Goal: Task Accomplishment & Management: Complete application form

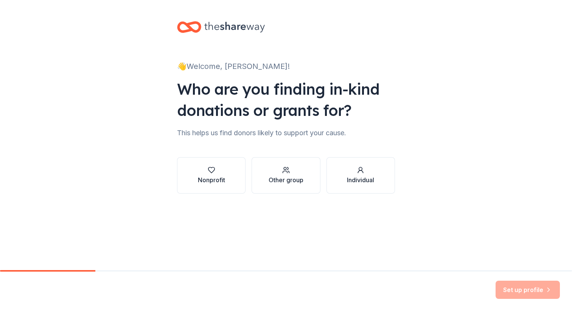
click at [216, 170] on div "button" at bounding box center [211, 170] width 27 height 8
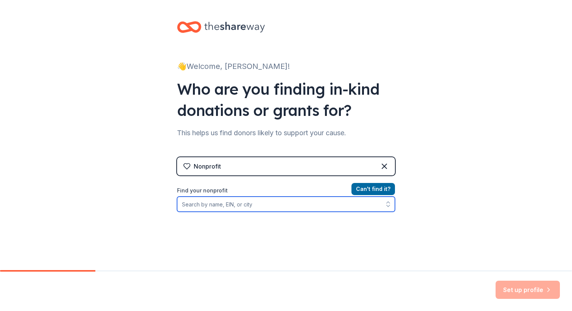
click at [244, 199] on input "Find your nonprofit" at bounding box center [286, 203] width 218 height 15
type input "My Hollywood Pride"
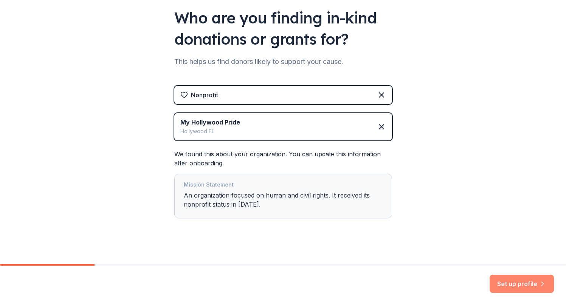
click at [535, 283] on button "Set up profile" at bounding box center [522, 284] width 64 height 18
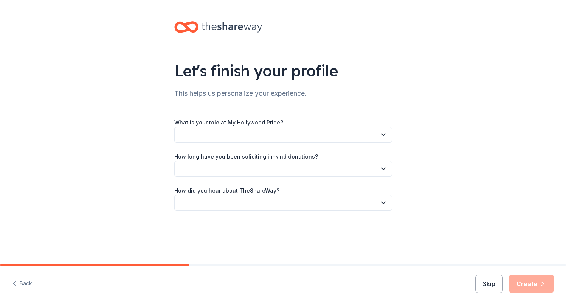
click at [328, 138] on button "button" at bounding box center [283, 135] width 218 height 16
click at [326, 137] on button "button" at bounding box center [283, 135] width 218 height 16
click at [322, 133] on button "button" at bounding box center [283, 135] width 218 height 16
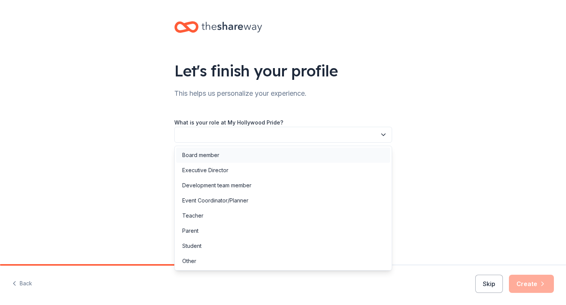
click at [281, 154] on div "Board member" at bounding box center [283, 155] width 214 height 15
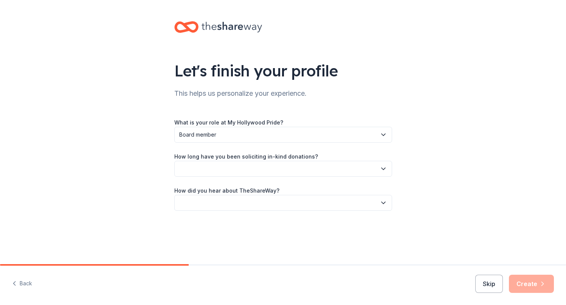
click at [284, 137] on span "Board member" at bounding box center [277, 134] width 197 height 9
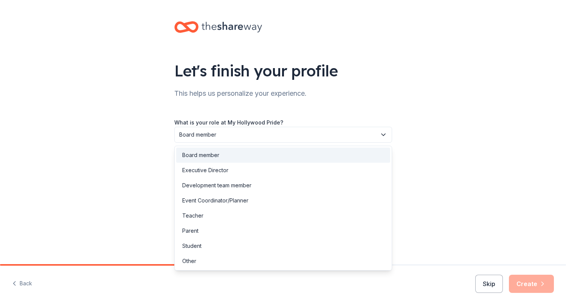
click at [473, 95] on div "Let's finish your profile This helps us personalize your experience. What is yo…" at bounding box center [283, 123] width 566 height 247
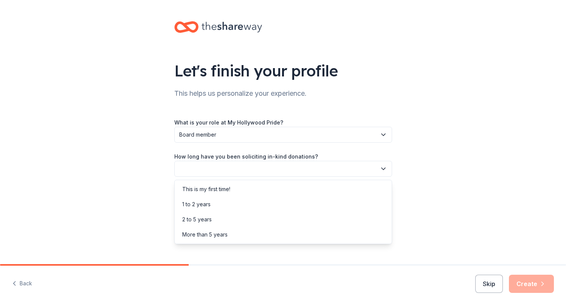
click at [318, 168] on button "button" at bounding box center [283, 169] width 218 height 16
click at [293, 186] on div "This is my first time!" at bounding box center [283, 189] width 214 height 15
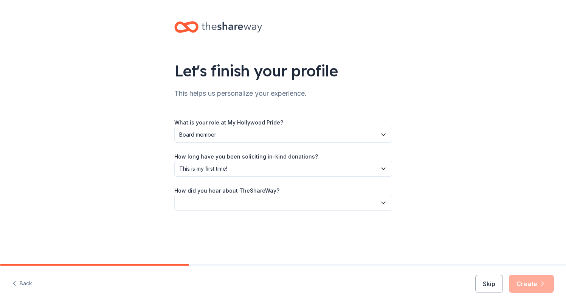
click at [284, 200] on button "button" at bounding box center [283, 203] width 218 height 16
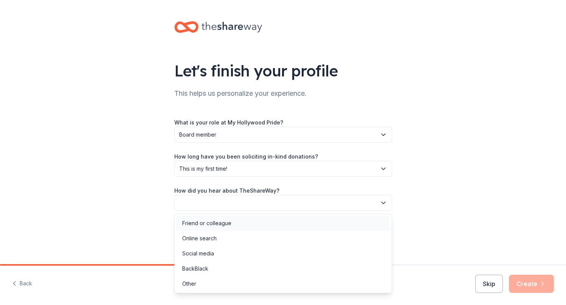
click at [239, 224] on div "Friend or colleague" at bounding box center [283, 223] width 214 height 15
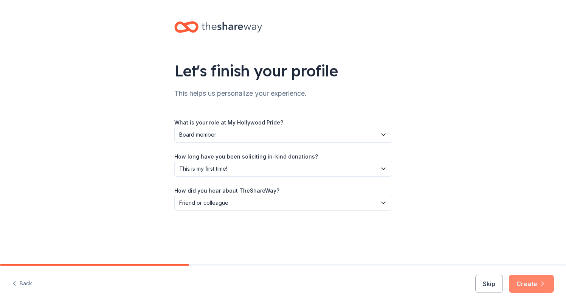
click at [539, 282] on button "Create" at bounding box center [531, 284] width 45 height 18
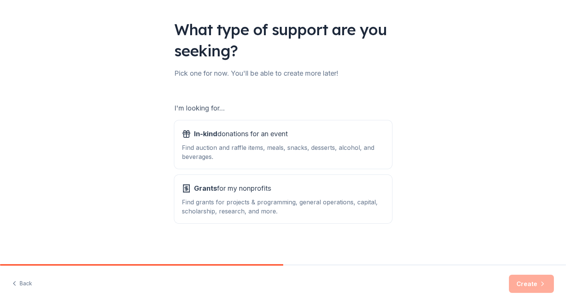
scroll to position [41, 0]
click at [318, 151] on div "Find auction and raffle items, meals, snacks, desserts, alcohol, and beverages." at bounding box center [283, 152] width 203 height 18
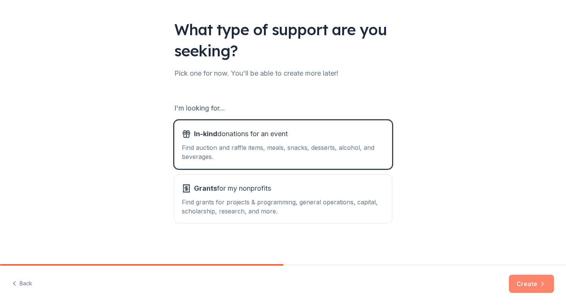
click at [515, 280] on button "Create" at bounding box center [531, 284] width 45 height 18
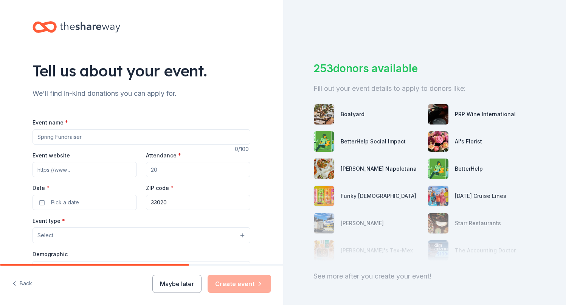
click at [194, 137] on input "Event name *" at bounding box center [142, 136] width 218 height 15
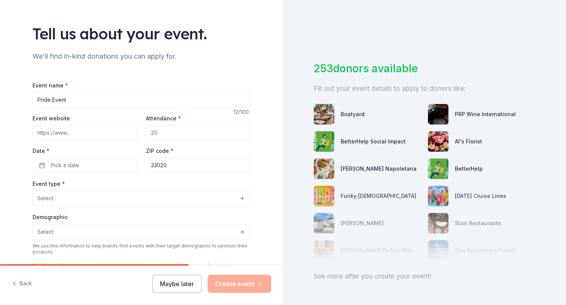
scroll to position [53, 0]
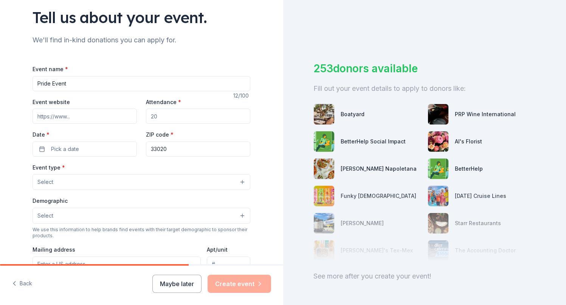
drag, startPoint x: 99, startPoint y: 87, endPoint x: 3, endPoint y: 79, distance: 96.4
click at [3, 79] on div "Tell us about your event. We'll find in-kind donations you can apply for. Event…" at bounding box center [141, 198] width 283 height 503
type input "My Hollywood Pride"
click at [58, 117] on input "Event website" at bounding box center [85, 116] width 104 height 15
paste input "[URL][DOMAIN_NAME]"
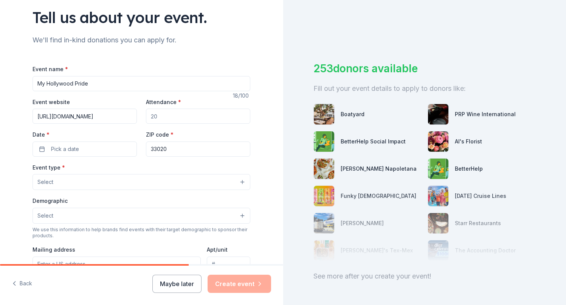
type input "[URL][DOMAIN_NAME]"
click at [160, 117] on input "Attendance *" at bounding box center [198, 116] width 104 height 15
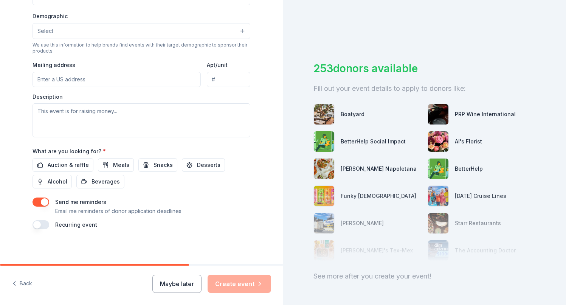
scroll to position [238, 0]
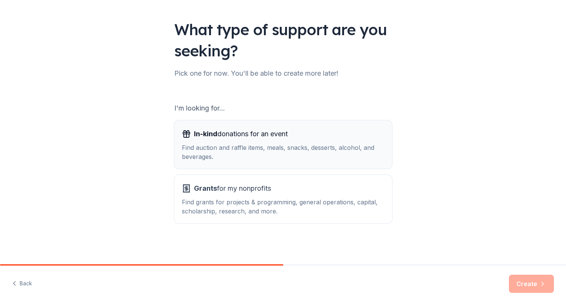
click at [312, 152] on div "Find auction and raffle items, meals, snacks, desserts, alcohol, and beverages." at bounding box center [283, 152] width 203 height 18
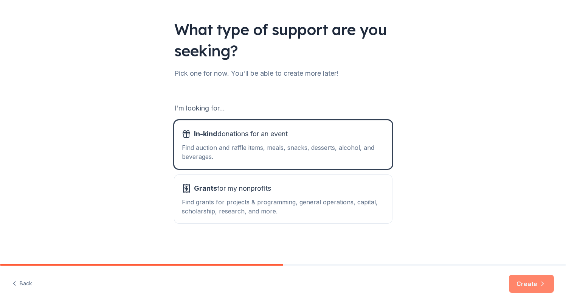
click at [514, 280] on button "Create" at bounding box center [531, 284] width 45 height 18
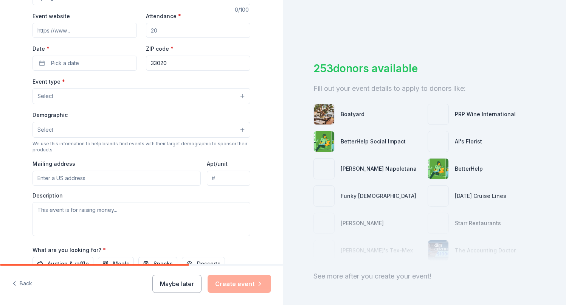
scroll to position [154, 0]
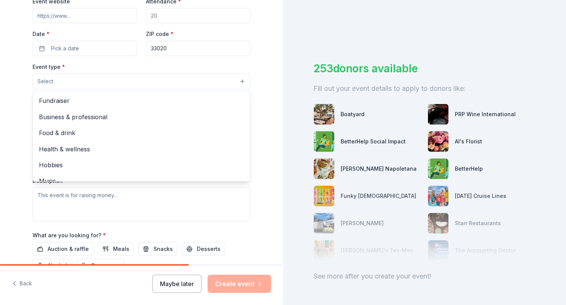
click at [231, 82] on button "Select" at bounding box center [142, 81] width 218 height 16
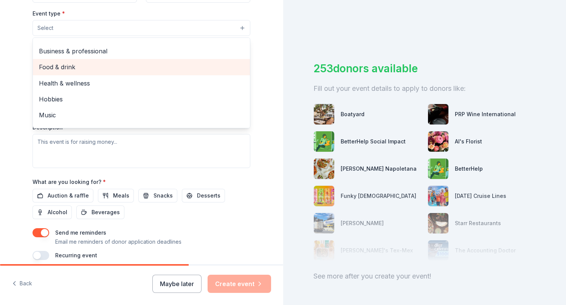
scroll to position [11, 0]
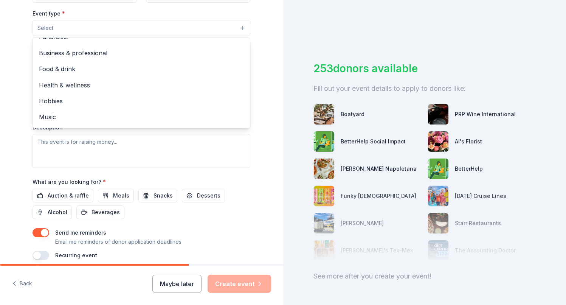
click at [108, 148] on div "Event type * Select Fundraiser Business & professional Food & drink Health & we…" at bounding box center [142, 88] width 218 height 159
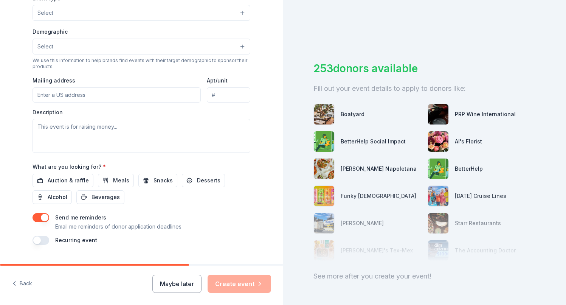
scroll to position [233, 0]
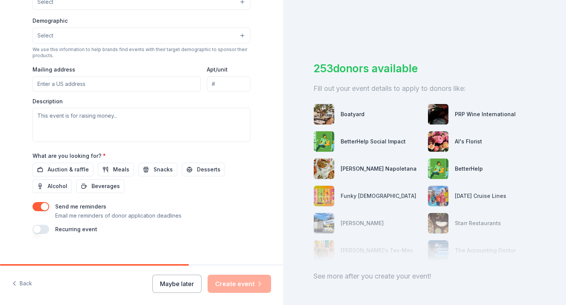
click at [40, 228] on button "button" at bounding box center [41, 229] width 17 height 9
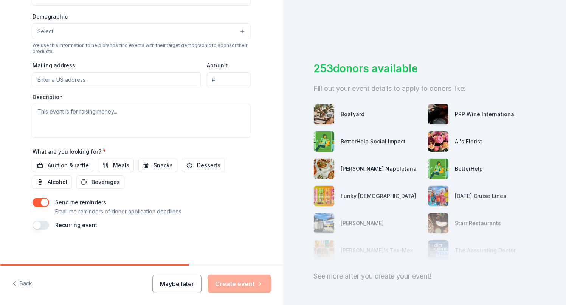
scroll to position [0, 0]
